Goal: Information Seeking & Learning: Learn about a topic

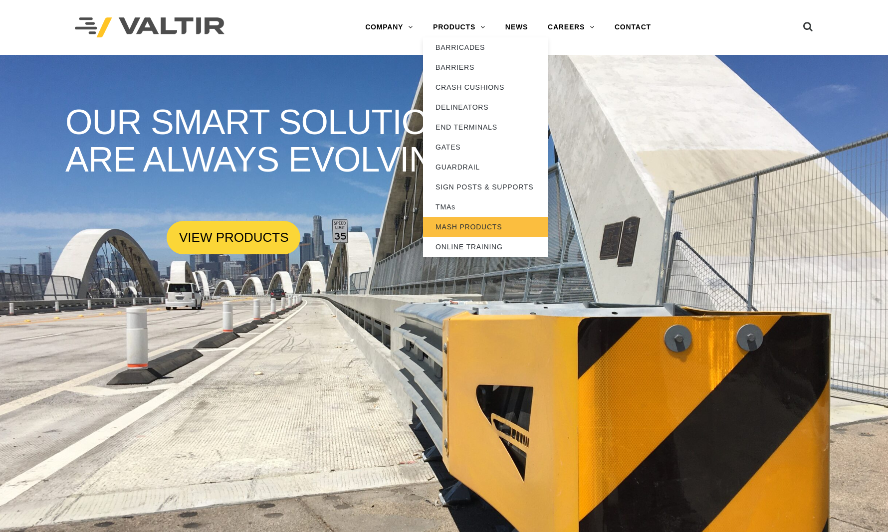
click at [453, 224] on link "MASH PRODUCTS" at bounding box center [485, 227] width 125 height 20
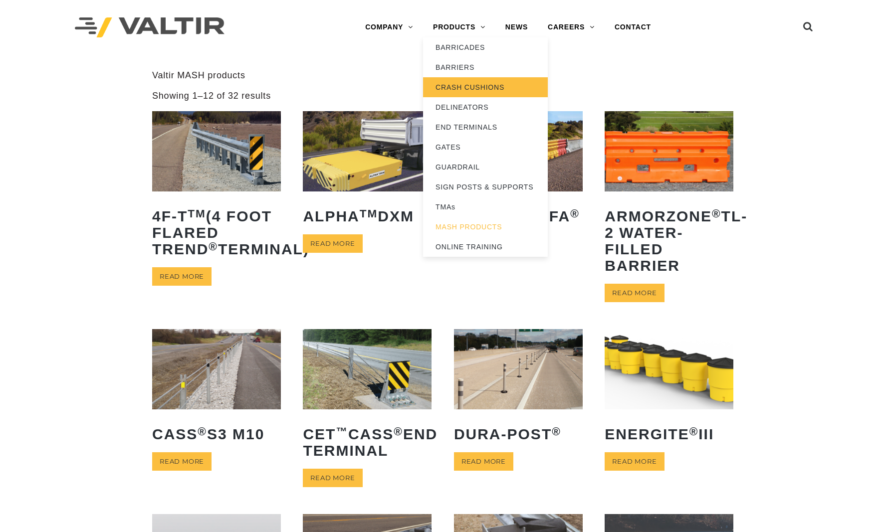
click at [450, 83] on link "CRASH CUSHIONS" at bounding box center [485, 87] width 125 height 20
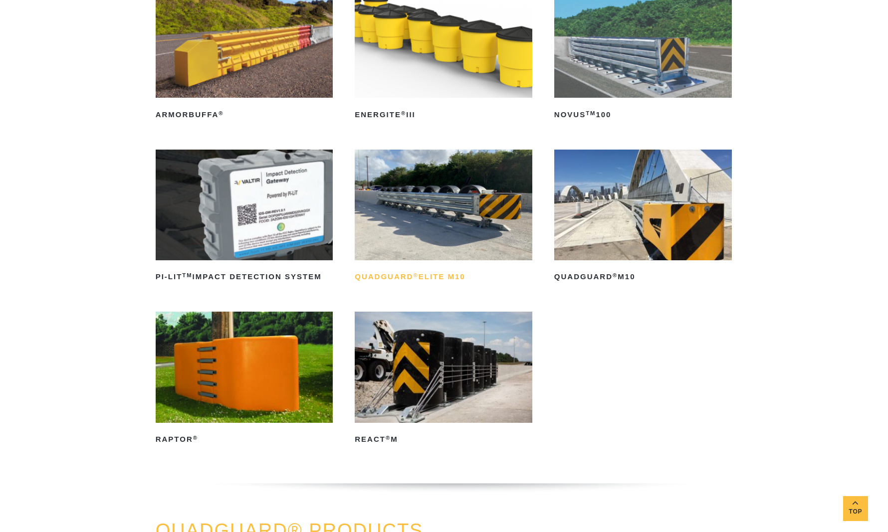
scroll to position [172, 0]
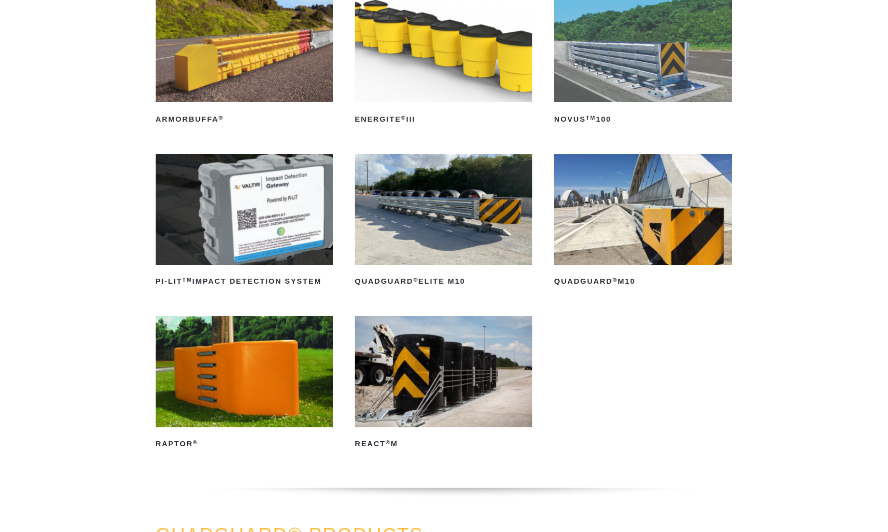
click at [601, 217] on img at bounding box center [643, 209] width 178 height 111
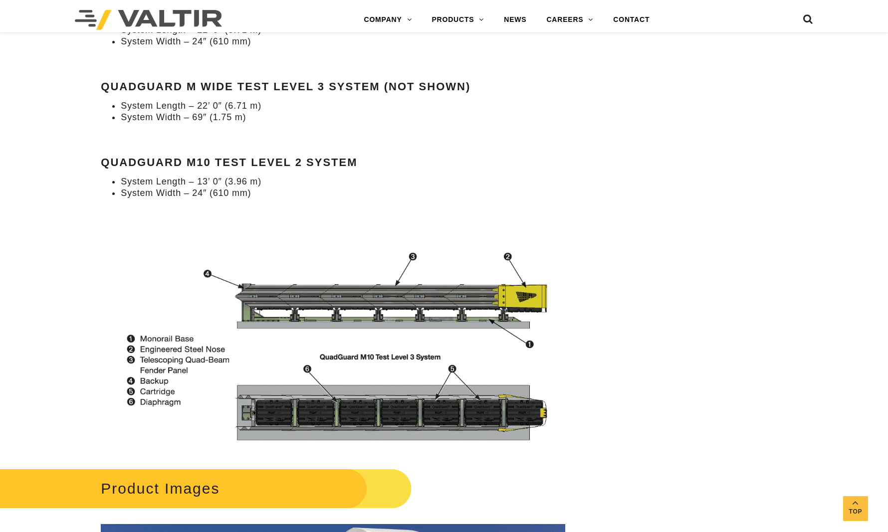
scroll to position [1018, 0]
